Goal: Obtain resource: Obtain resource

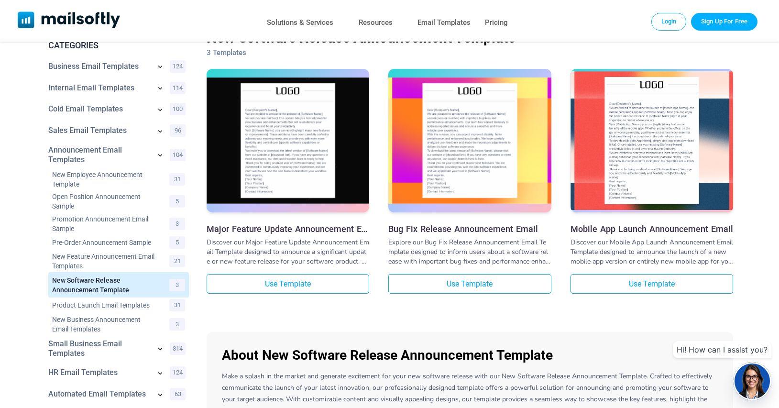
scroll to position [48, 0]
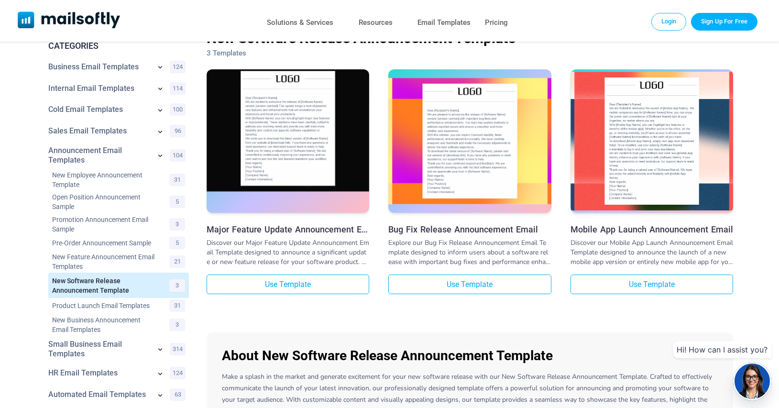
click at [270, 153] on img at bounding box center [288, 129] width 163 height 126
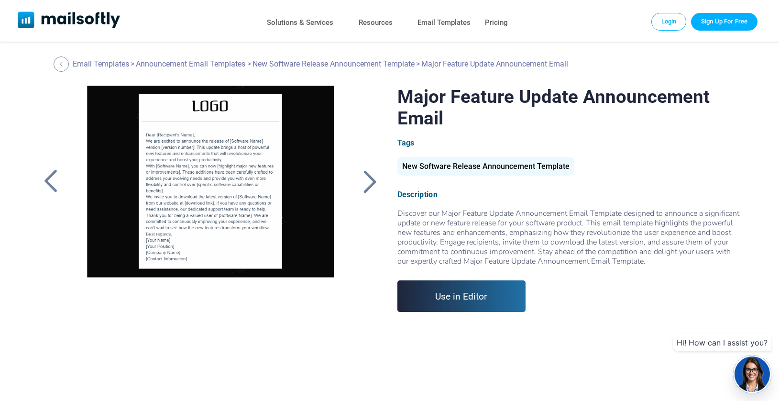
click at [202, 169] on div at bounding box center [210, 205] width 275 height 239
